Goal: Information Seeking & Learning: Learn about a topic

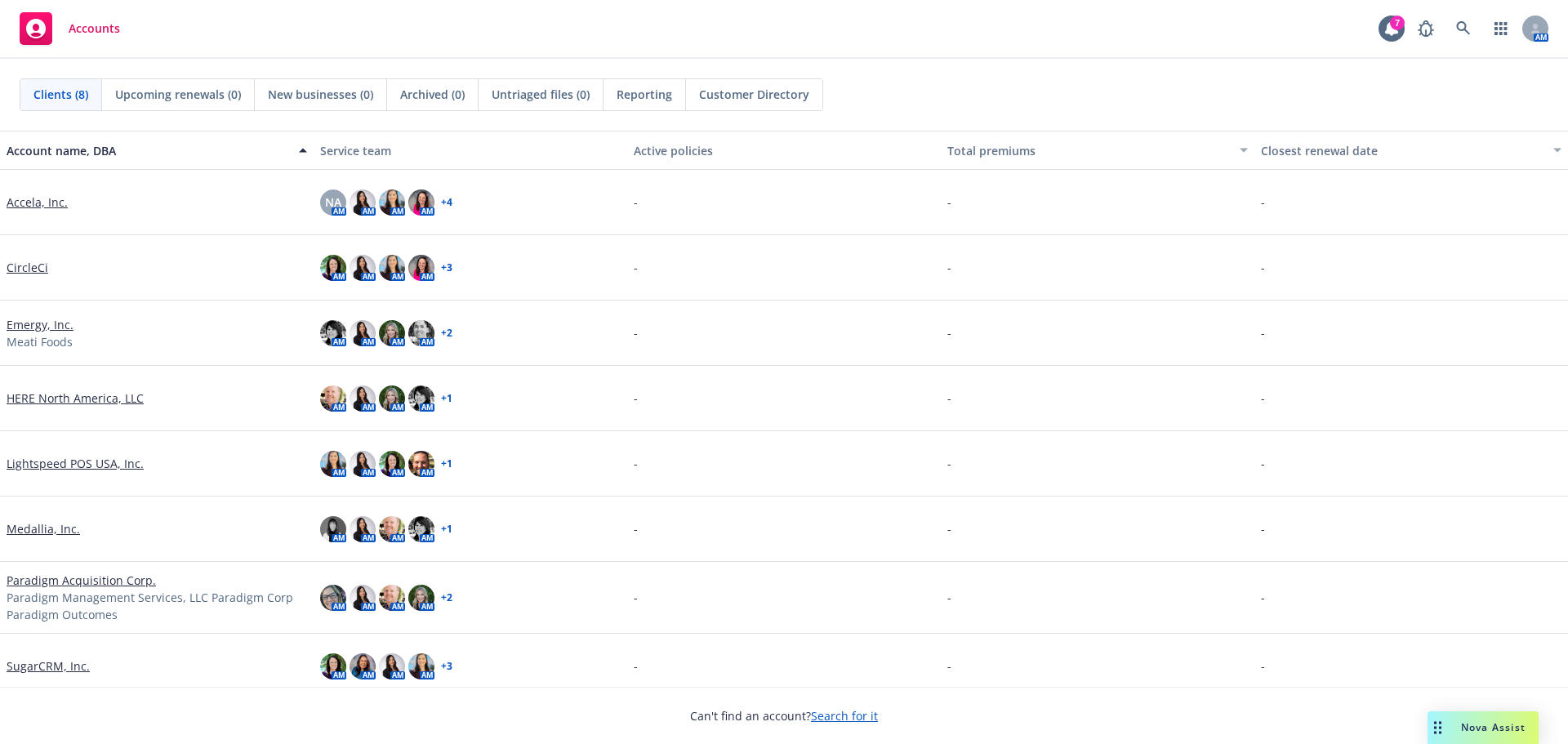
click at [7, 459] on link "Lightspeed POS USA, Inc." at bounding box center [75, 463] width 137 height 17
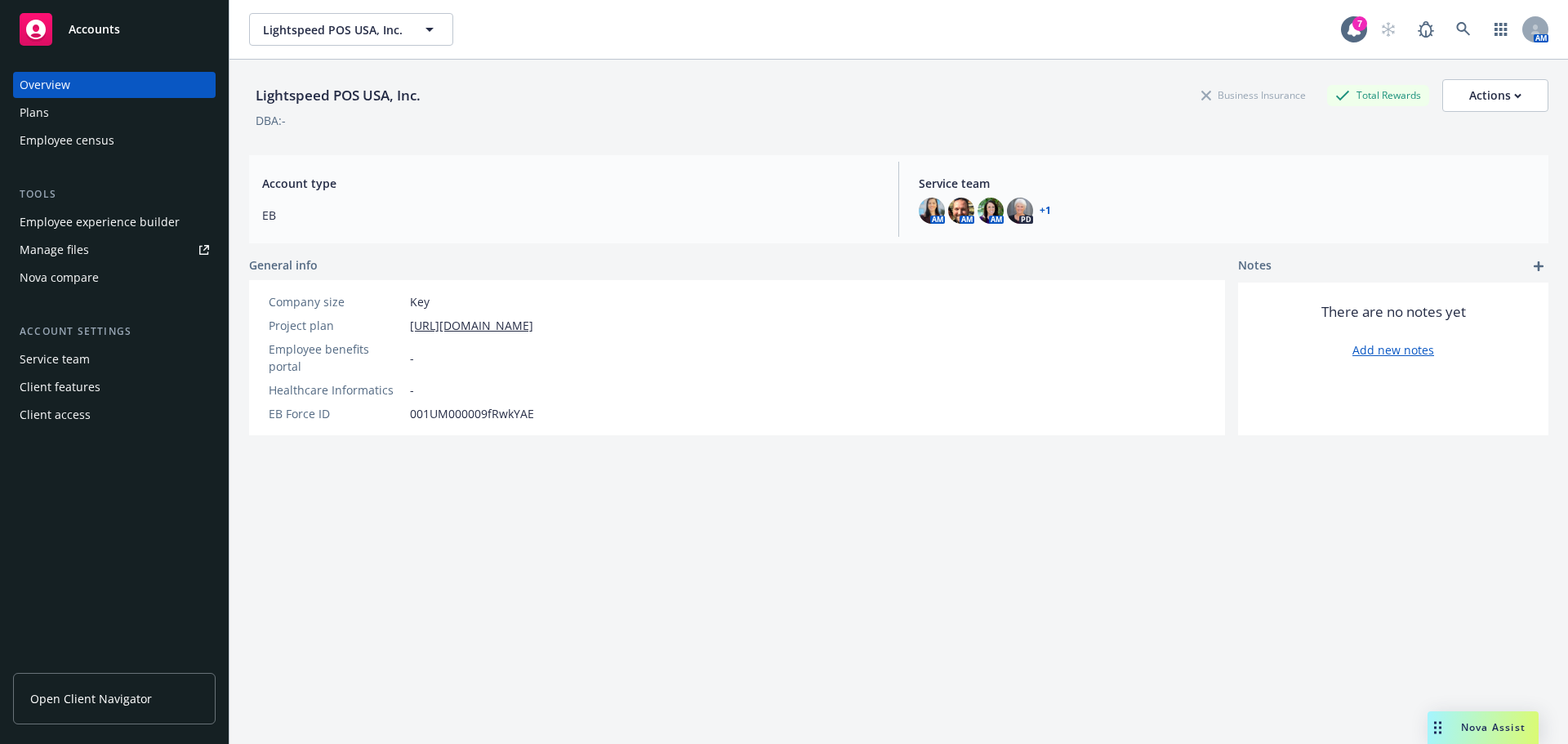
click at [108, 691] on span "Open Client Navigator" at bounding box center [91, 698] width 121 height 17
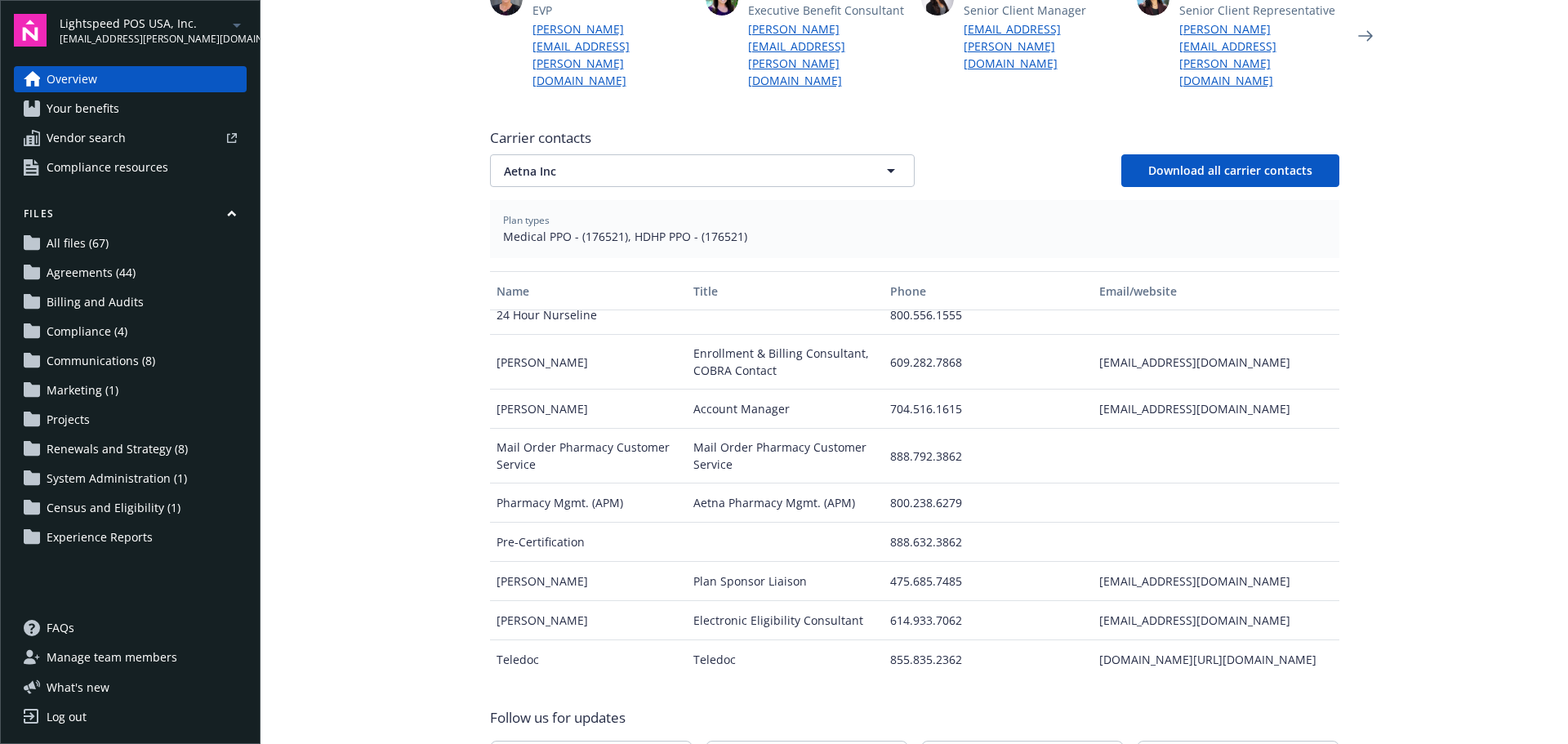
scroll to position [19, 0]
